Goal: Task Accomplishment & Management: Use online tool/utility

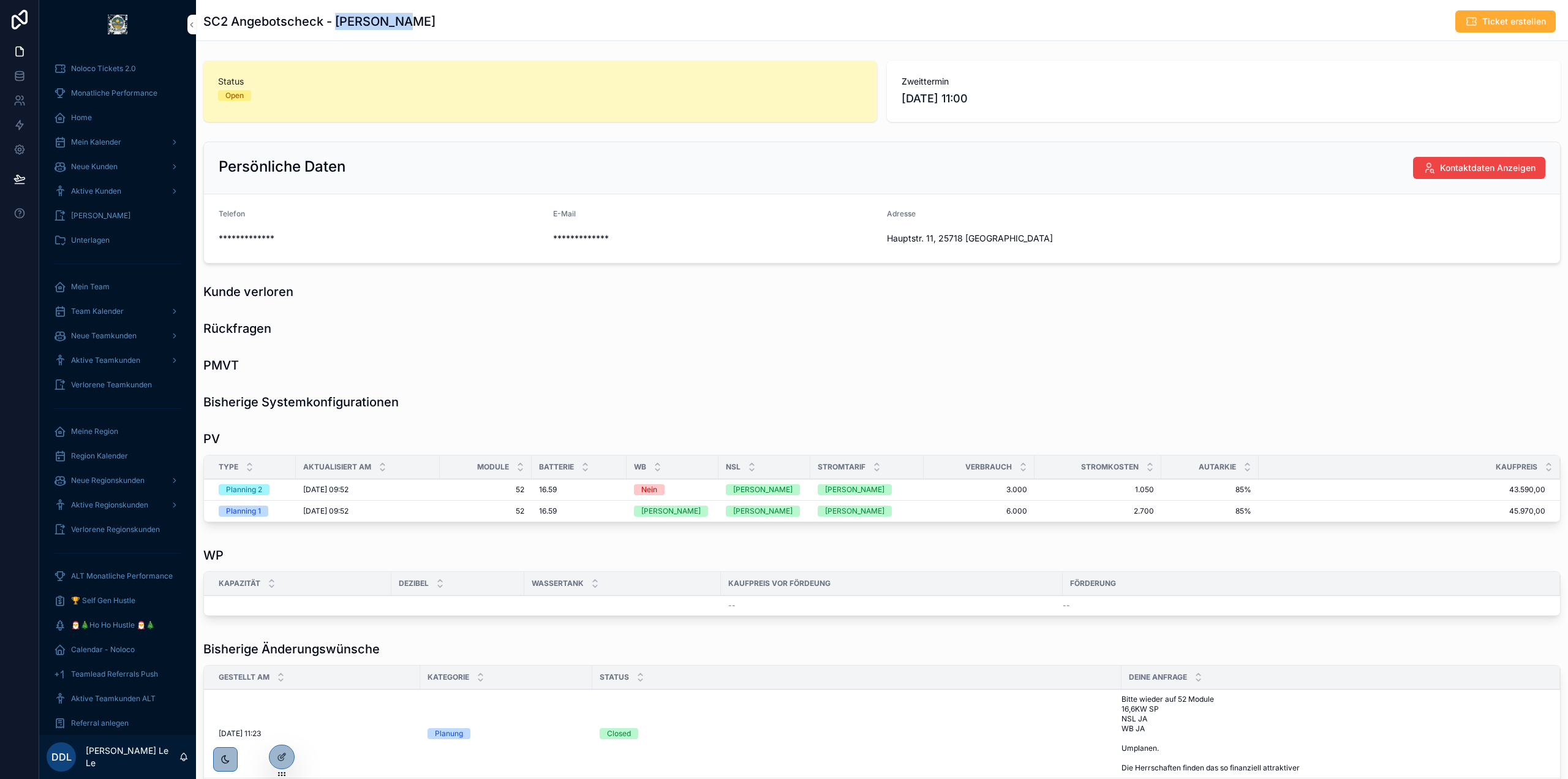
drag, startPoint x: 334, startPoint y: 25, endPoint x: 471, endPoint y: 25, distance: 137.0
click at [471, 25] on div "SC2 Angebotscheck - [PERSON_NAME] Ticket erstellen" at bounding box center [881, 22] width 1357 height 24
copy h1 "[PERSON_NAME]"
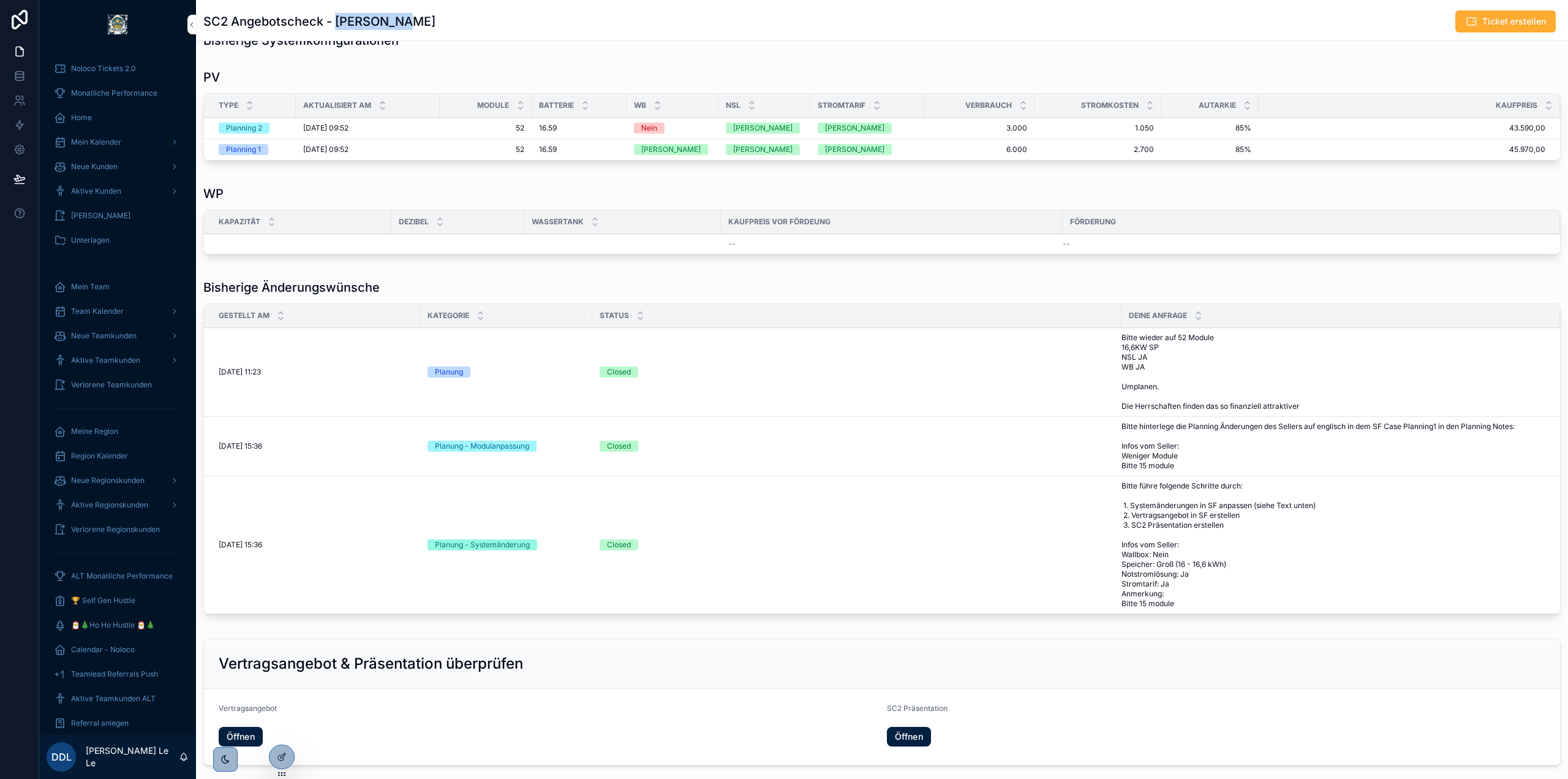
scroll to position [116, 0]
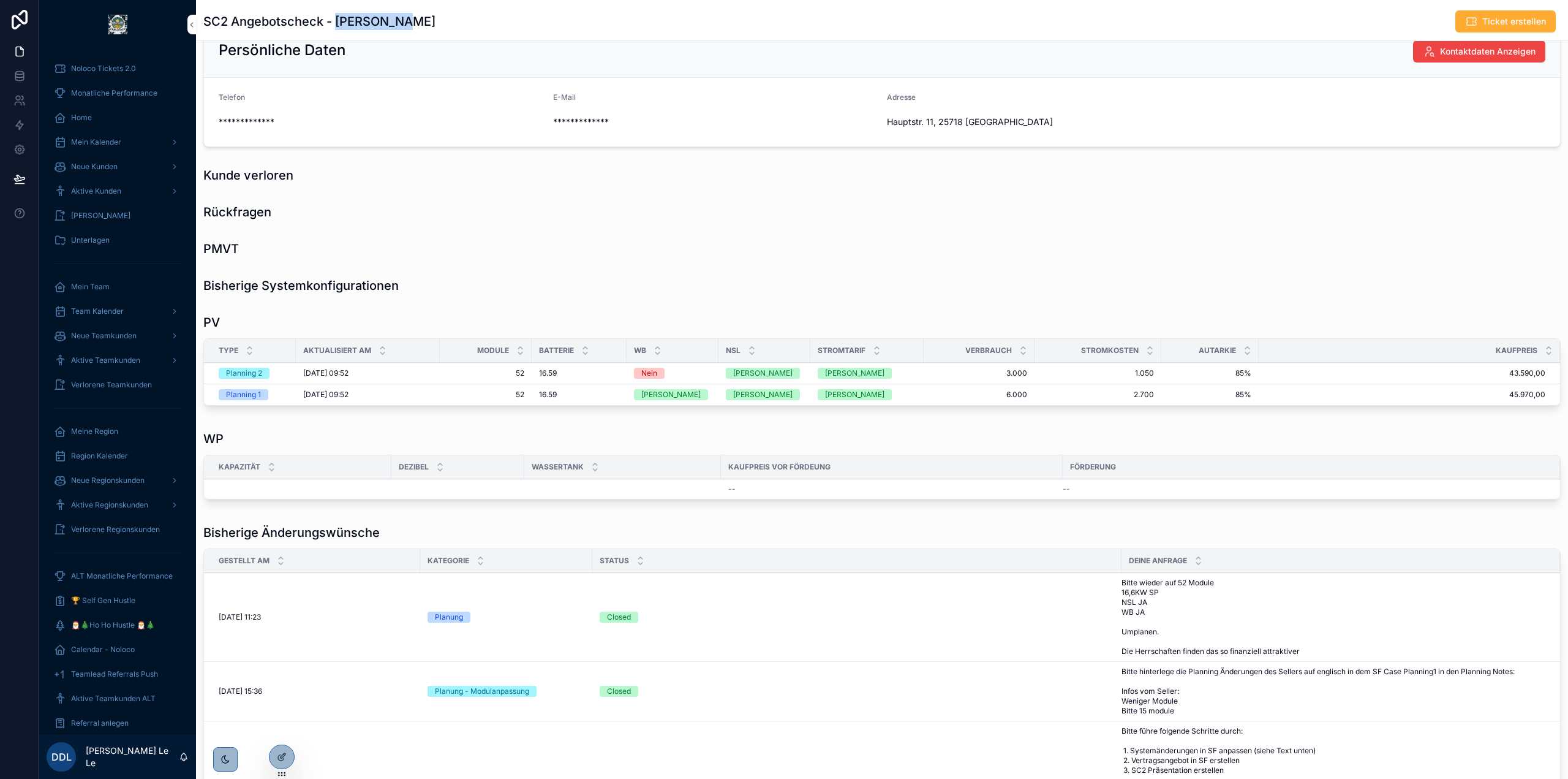
copy h1 "[PERSON_NAME]"
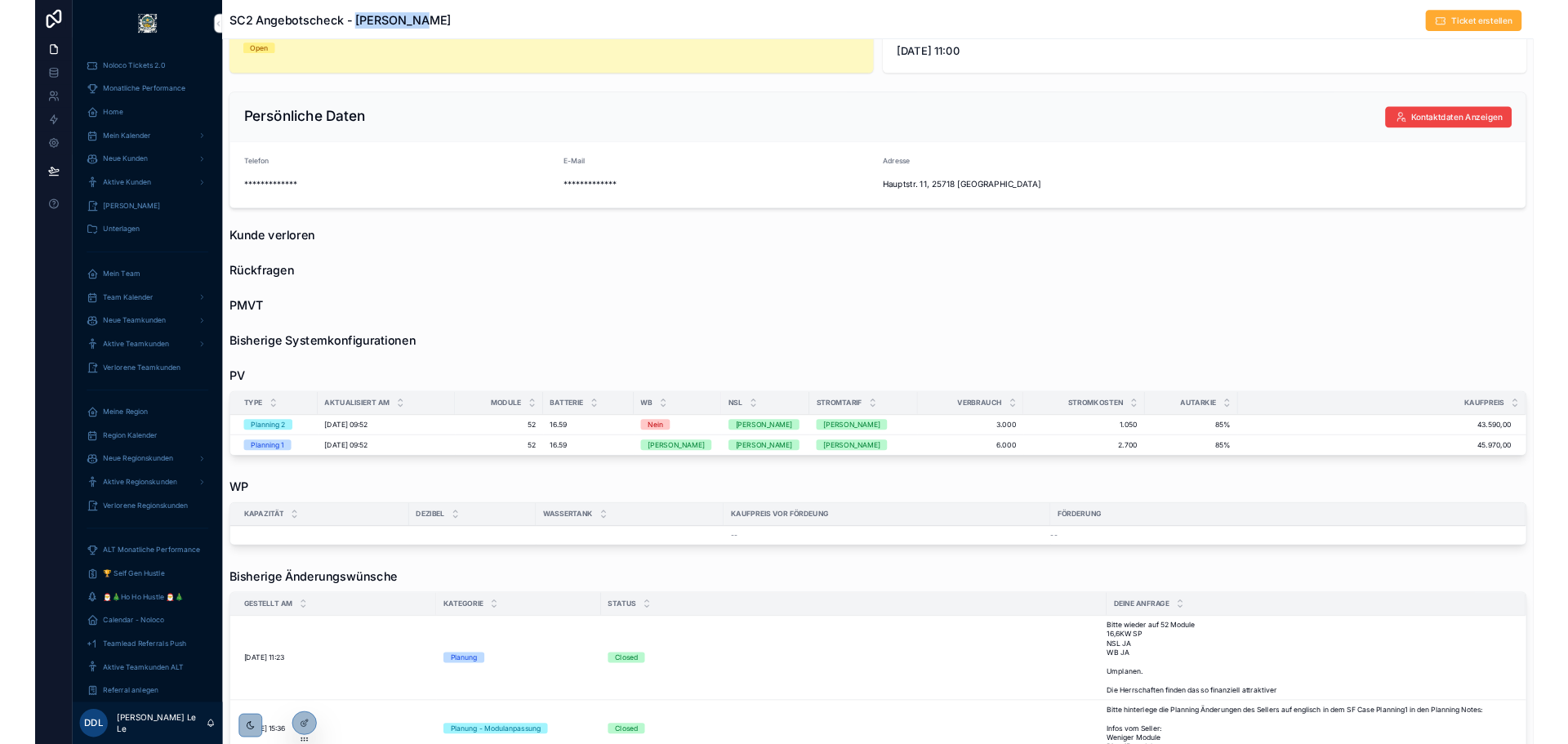
scroll to position [0, 0]
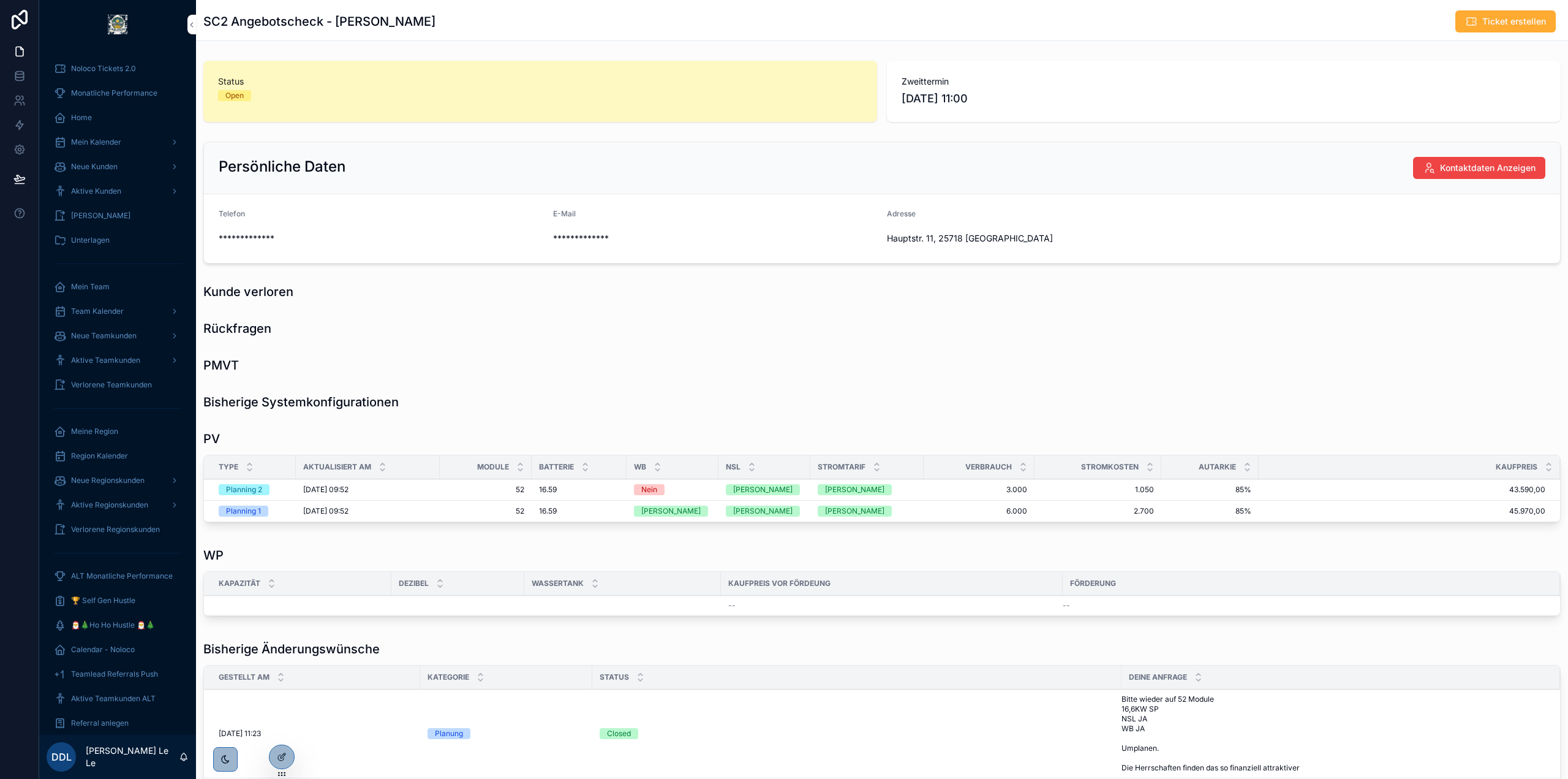
click at [867, 344] on div "**********" at bounding box center [881, 651] width 1372 height 1190
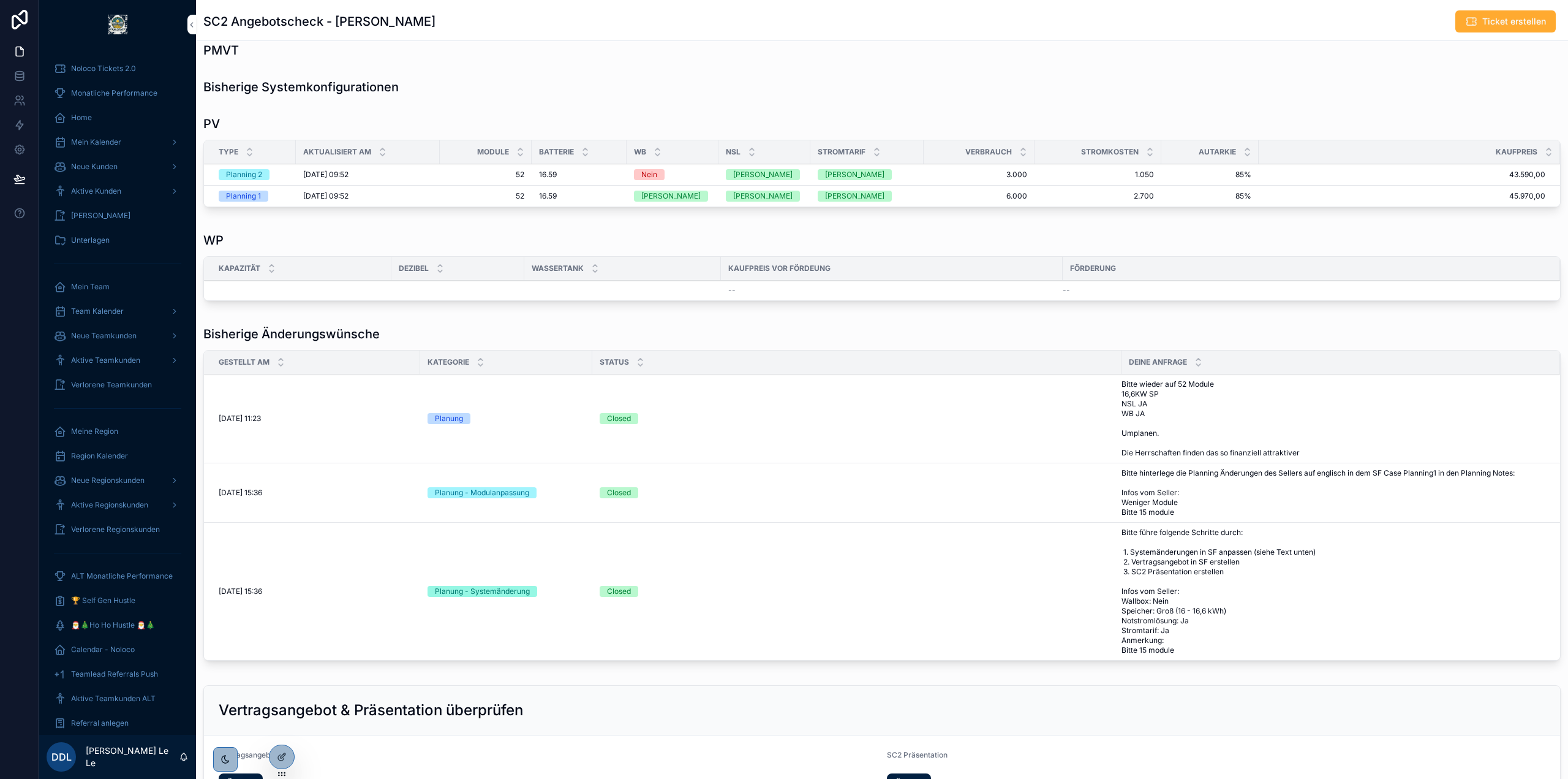
scroll to position [546, 0]
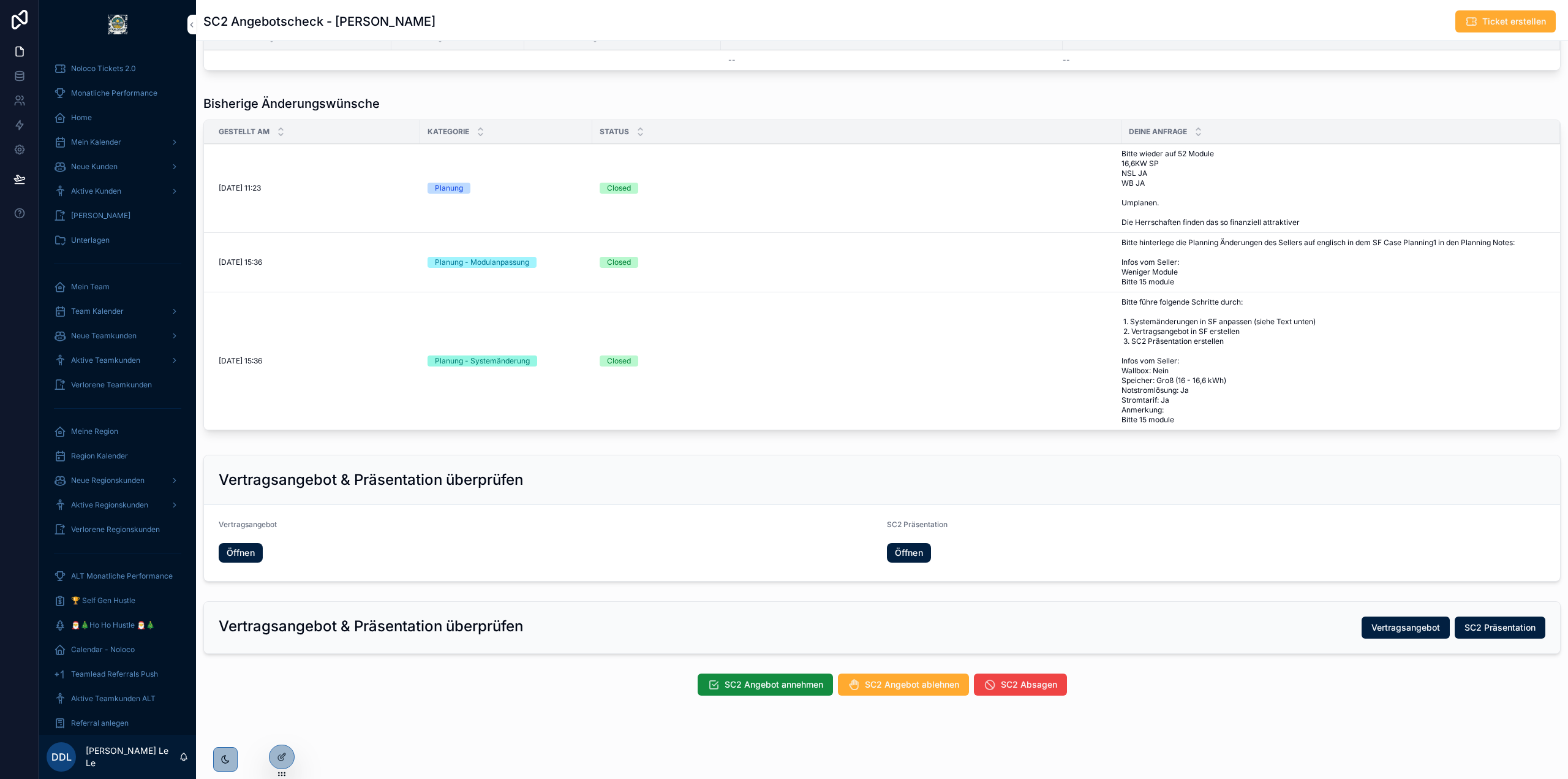
click at [896, 544] on link "Öffnen" at bounding box center [909, 552] width 44 height 20
